Goal: Task Accomplishment & Management: Manage account settings

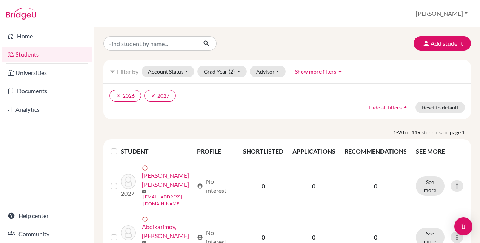
scroll to position [42, 0]
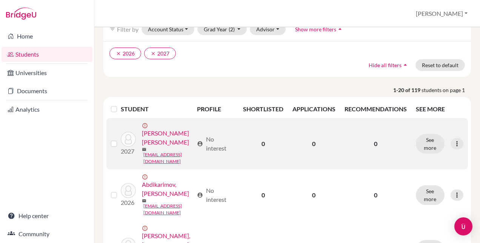
click at [120, 139] on label at bounding box center [120, 139] width 0 height 0
click at [0, 0] on input "checkbox" at bounding box center [0, 0] width 0 height 0
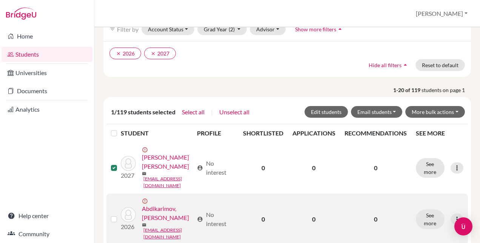
click at [120, 215] on label at bounding box center [120, 215] width 0 height 0
click at [0, 0] on input "checkbox" at bounding box center [0, 0] width 0 height 0
click at [453, 216] on icon at bounding box center [457, 220] width 8 height 8
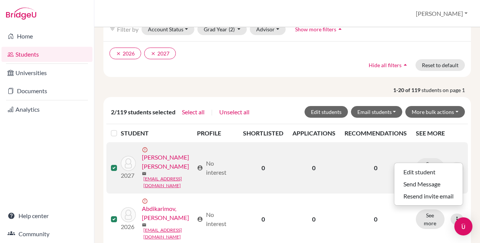
click at [120, 163] on label at bounding box center [120, 163] width 0 height 0
click at [0, 0] on input "checkbox" at bounding box center [0, 0] width 0 height 0
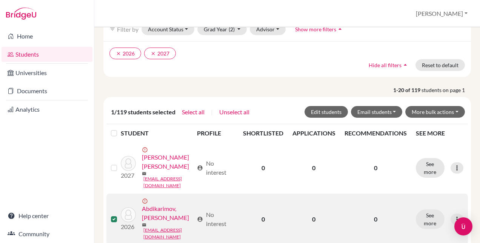
click at [120, 215] on label at bounding box center [120, 215] width 0 height 0
click at [0, 0] on input "checkbox" at bounding box center [0, 0] width 0 height 0
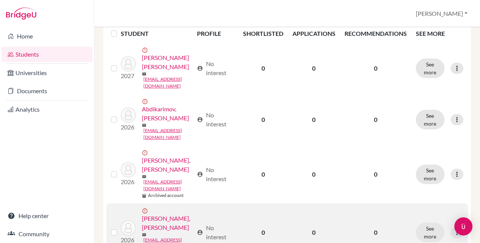
scroll to position [80, 0]
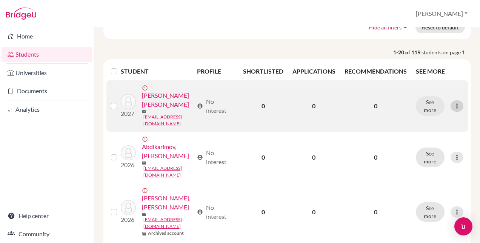
click at [453, 103] on icon at bounding box center [457, 106] width 8 height 8
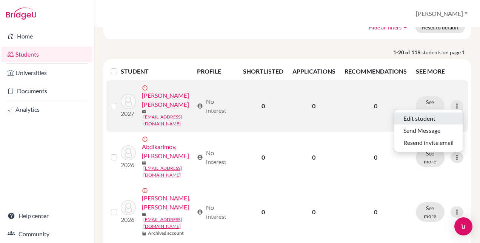
click at [417, 120] on button "Edit student" at bounding box center [428, 118] width 68 height 12
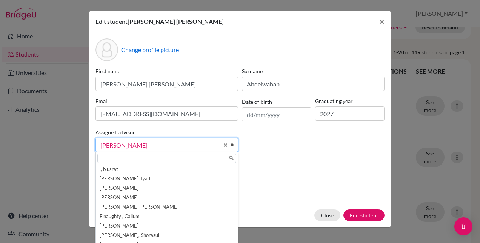
scroll to position [23, 0]
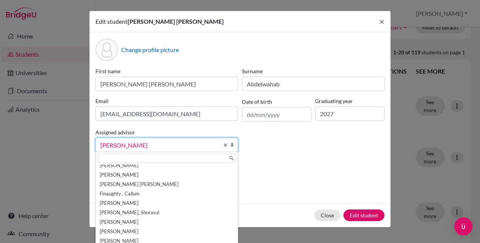
click at [234, 145] on b at bounding box center [234, 145] width 8 height 14
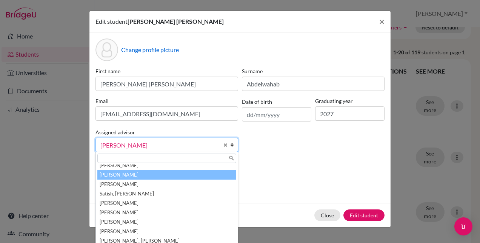
scroll to position [94, 0]
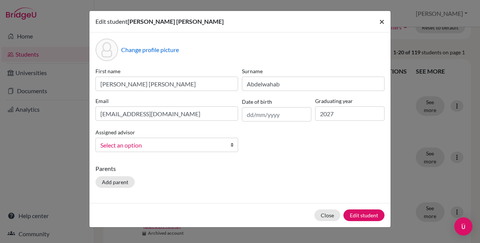
click at [379, 22] on span "×" at bounding box center [381, 21] width 5 height 11
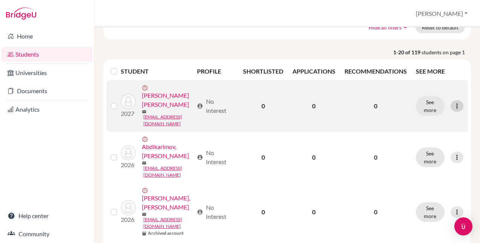
click at [453, 105] on icon at bounding box center [457, 106] width 8 height 8
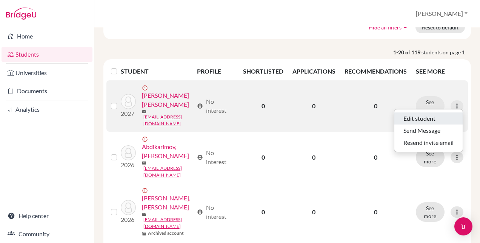
click at [428, 116] on button "Edit student" at bounding box center [428, 118] width 68 height 12
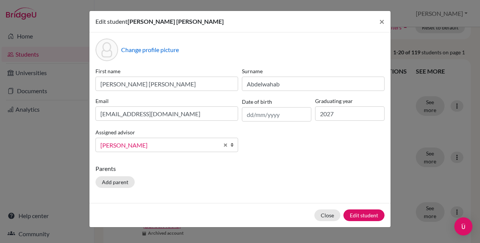
click at [210, 144] on span "[PERSON_NAME]" at bounding box center [159, 145] width 119 height 10
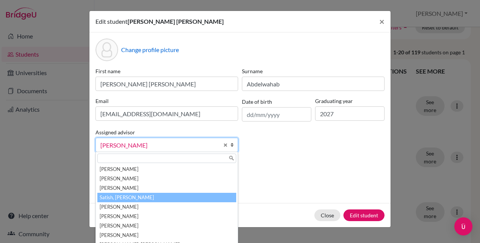
click at [137, 195] on li "Satish, [PERSON_NAME]" at bounding box center [166, 197] width 139 height 9
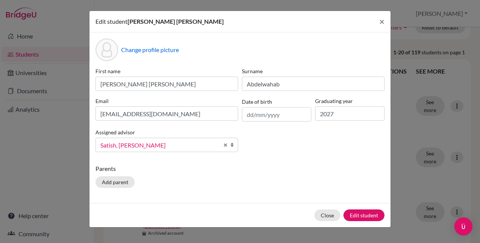
scroll to position [13, 0]
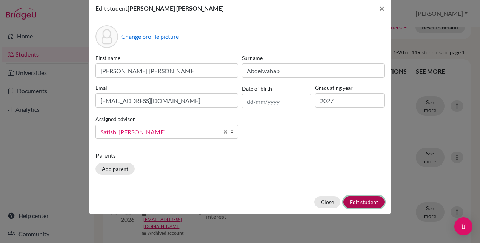
click at [368, 199] on button "Edit student" at bounding box center [363, 202] width 41 height 12
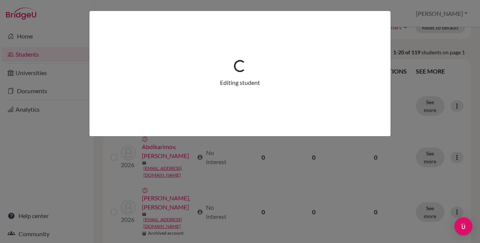
scroll to position [0, 0]
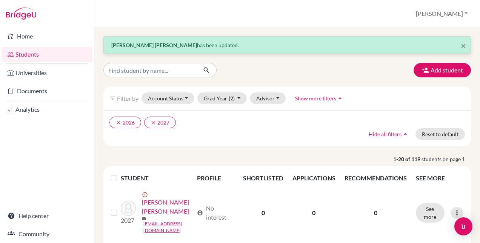
scroll to position [38, 0]
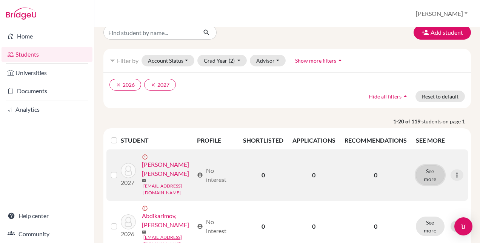
click at [426, 172] on button "See more" at bounding box center [430, 175] width 29 height 20
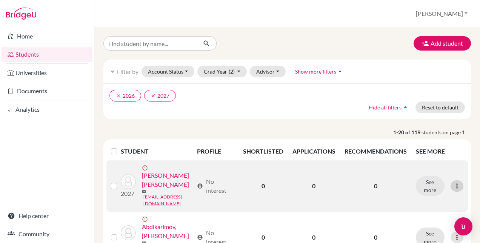
click at [456, 184] on div at bounding box center [457, 185] width 13 height 11
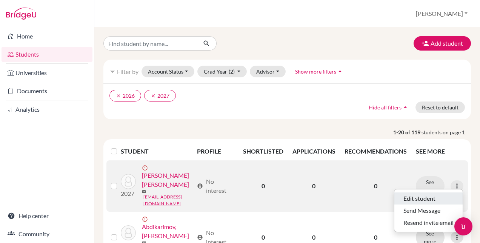
click at [417, 198] on button "Edit student" at bounding box center [428, 198] width 68 height 12
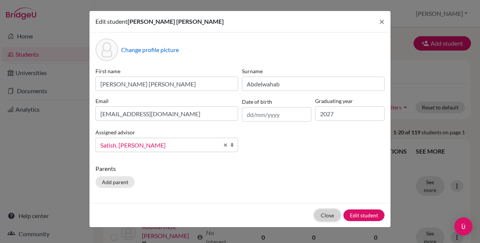
click at [324, 213] on button "Close" at bounding box center [327, 215] width 26 height 12
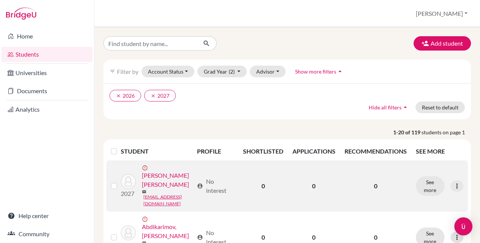
scroll to position [38, 0]
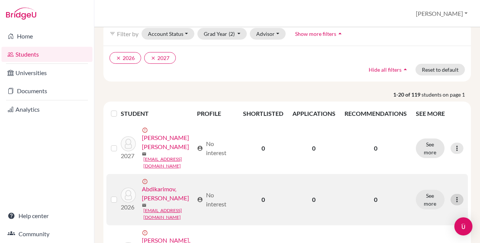
click at [455, 196] on icon at bounding box center [457, 200] width 8 height 8
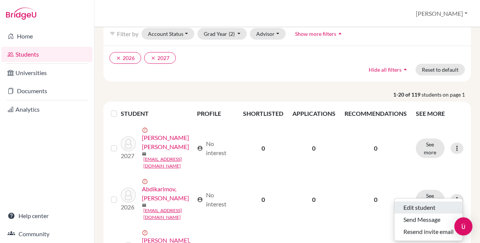
click at [413, 209] on button "Edit student" at bounding box center [428, 208] width 68 height 12
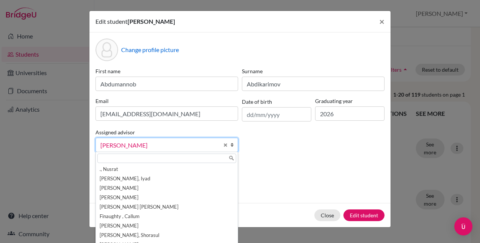
click at [235, 145] on link "[PERSON_NAME]" at bounding box center [166, 145] width 143 height 14
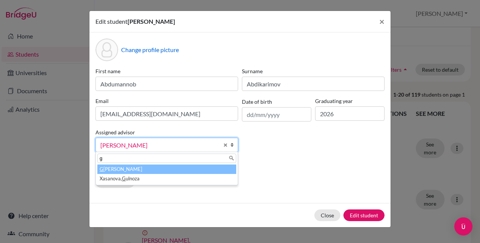
scroll to position [0, 0]
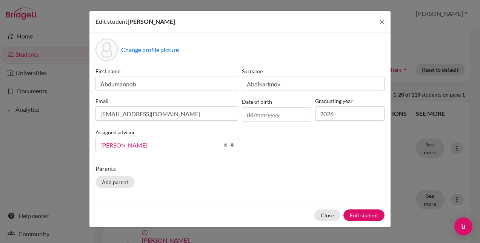
click at [228, 144] on link "[PERSON_NAME]" at bounding box center [166, 145] width 143 height 14
type input "guz"
click at [328, 215] on button "Close" at bounding box center [327, 215] width 26 height 12
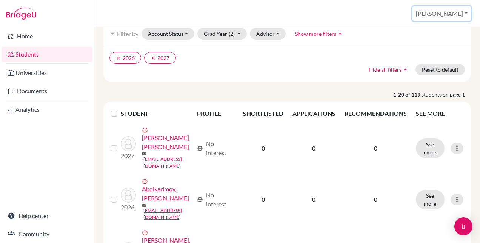
click at [470, 14] on button "[PERSON_NAME]" at bounding box center [442, 13] width 58 height 14
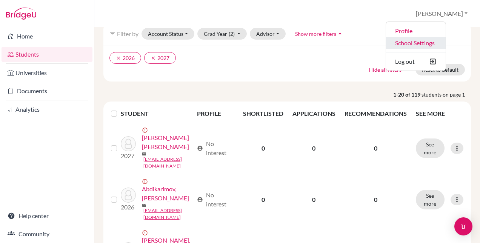
click at [432, 41] on link "School Settings" at bounding box center [416, 43] width 60 height 12
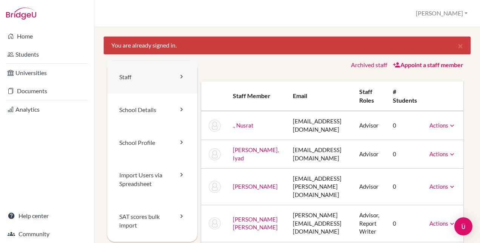
click at [163, 83] on link "Staff" at bounding box center [152, 77] width 90 height 33
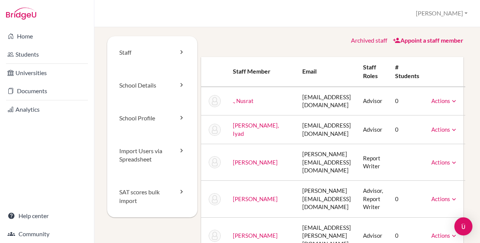
click at [364, 42] on link "Archived staff" at bounding box center [369, 40] width 36 height 7
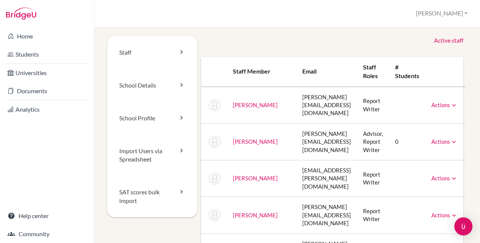
click at [436, 40] on link "Active staff" at bounding box center [448, 40] width 29 height 9
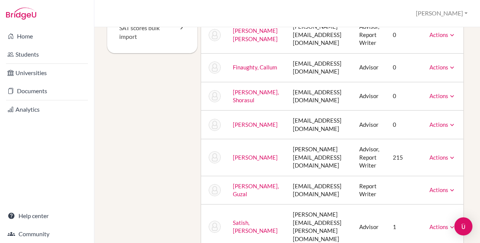
scroll to position [167, 0]
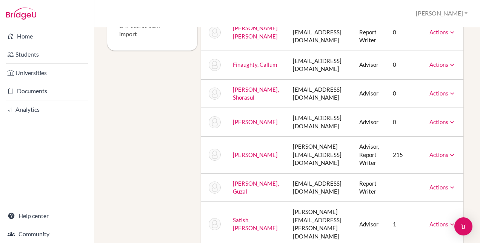
click at [456, 184] on icon at bounding box center [452, 188] width 8 height 8
click at [293, 174] on td "guzal.norbaeva@britishschool.uz" at bounding box center [320, 187] width 67 height 29
click at [245, 180] on link "Norbaeva, Guzal" at bounding box center [256, 187] width 46 height 15
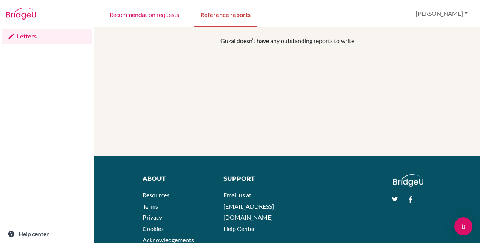
click at [244, 85] on div "Guzal doesn’t have any outstanding reports to write" at bounding box center [287, 96] width 368 height 120
click at [160, 16] on link "Recommendation requests" at bounding box center [144, 14] width 82 height 26
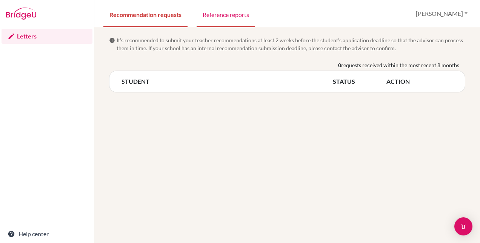
click at [219, 12] on link "Reference reports" at bounding box center [226, 14] width 58 height 26
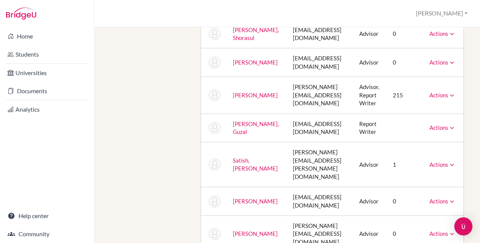
scroll to position [189, 0]
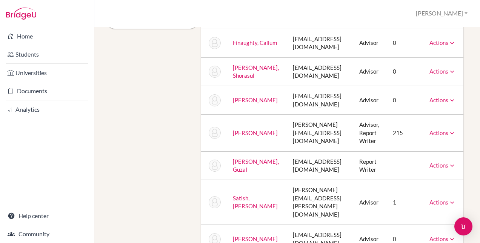
click at [456, 162] on link "Actions" at bounding box center [443, 165] width 26 height 7
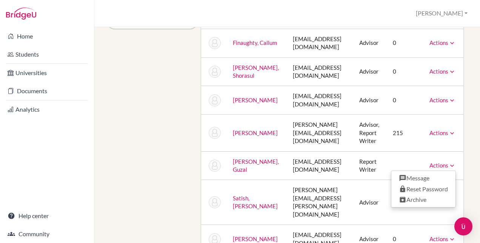
click at [333, 153] on td "guzal.norbaeva@britishschool.uz" at bounding box center [320, 165] width 67 height 29
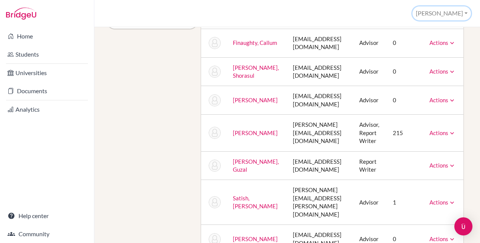
click at [463, 11] on button "[PERSON_NAME]" at bounding box center [442, 13] width 58 height 14
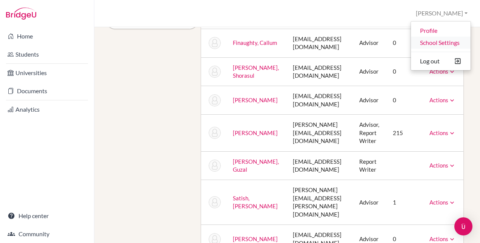
click at [423, 42] on link "School Settings" at bounding box center [441, 43] width 60 height 12
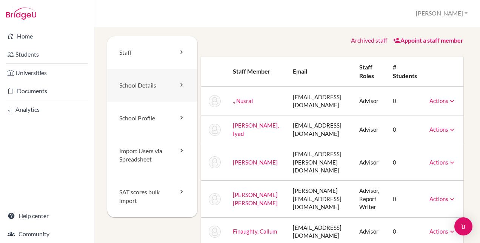
click at [160, 86] on link "School Details" at bounding box center [152, 85] width 90 height 33
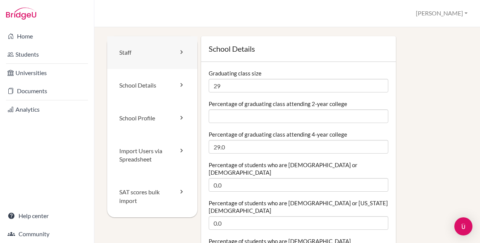
click at [176, 47] on link "Staff" at bounding box center [152, 52] width 90 height 33
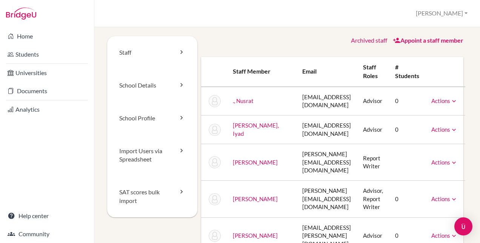
click at [211, 126] on img at bounding box center [215, 130] width 12 height 12
click at [245, 132] on link "[PERSON_NAME], Iyad" at bounding box center [256, 129] width 46 height 15
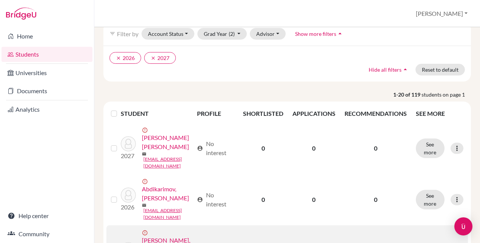
scroll to position [75, 0]
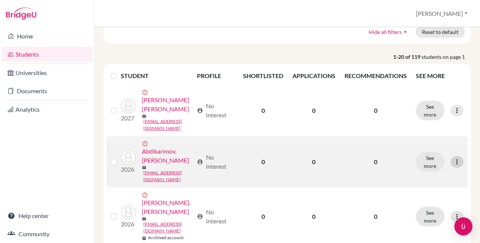
click at [453, 158] on icon at bounding box center [457, 162] width 8 height 8
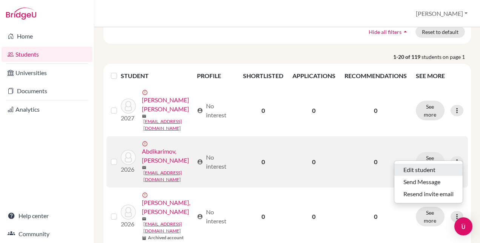
click at [426, 171] on button "Edit student" at bounding box center [428, 170] width 68 height 12
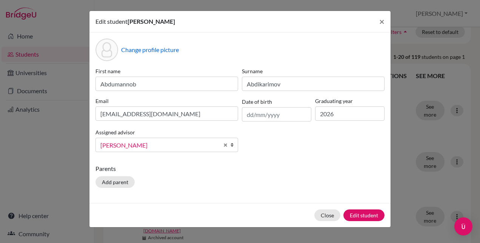
scroll to position [23, 0]
click at [230, 146] on link "[PERSON_NAME]" at bounding box center [166, 145] width 143 height 14
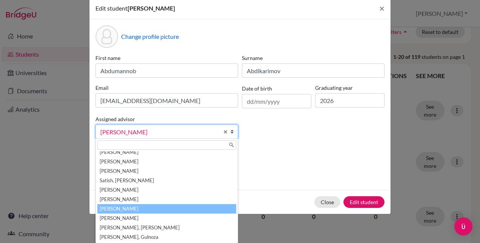
scroll to position [60, 0]
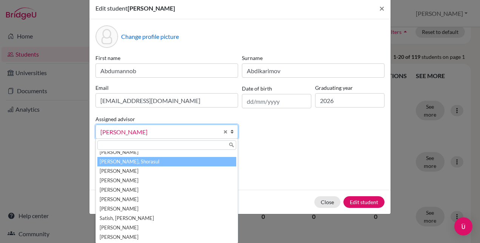
click at [147, 160] on li "[PERSON_NAME], Shorasul" at bounding box center [166, 161] width 139 height 9
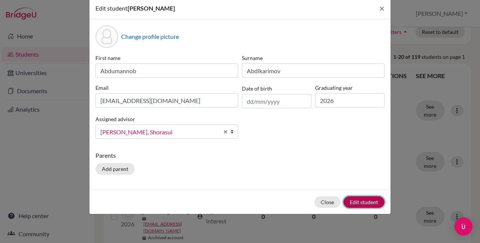
click at [353, 200] on button "Edit student" at bounding box center [363, 202] width 41 height 12
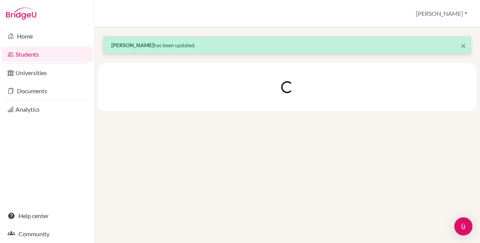
scroll to position [0, 0]
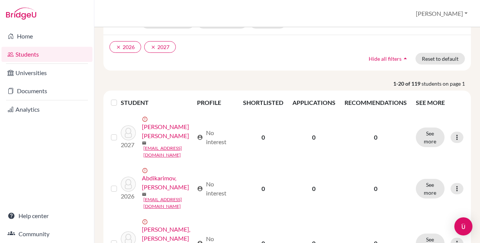
scroll to position [113, 0]
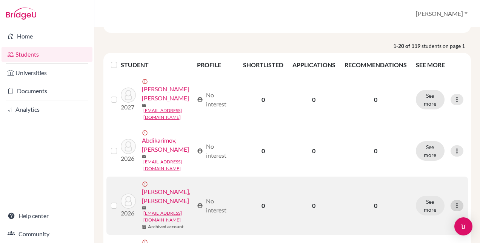
click at [453, 202] on icon at bounding box center [457, 206] width 8 height 8
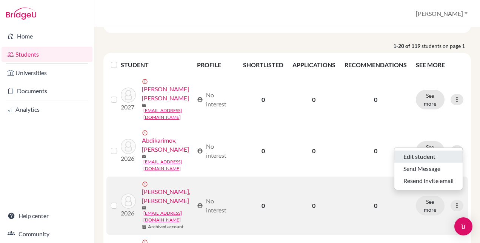
click at [411, 155] on button "Edit student" at bounding box center [428, 157] width 68 height 12
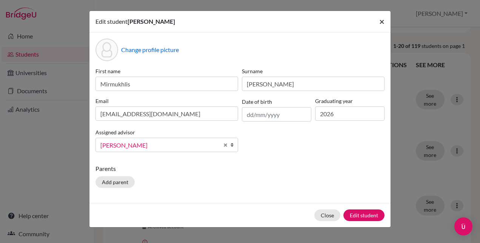
click at [379, 22] on button "×" at bounding box center [381, 21] width 17 height 21
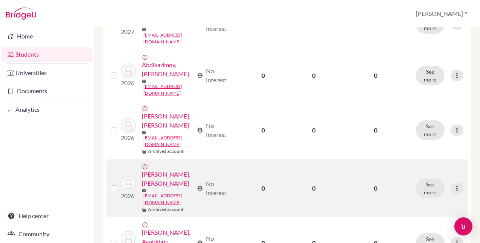
scroll to position [226, 0]
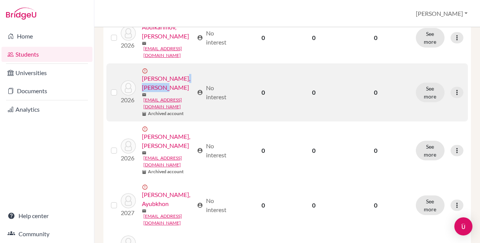
drag, startPoint x: 187, startPoint y: 87, endPoint x: 153, endPoint y: 89, distance: 34.0
click at [153, 89] on div "error_outline [PERSON_NAME], [PERSON_NAME]" at bounding box center [168, 80] width 52 height 24
copy link "Mirmukhlis"
